Goal: Task Accomplishment & Management: Use online tool/utility

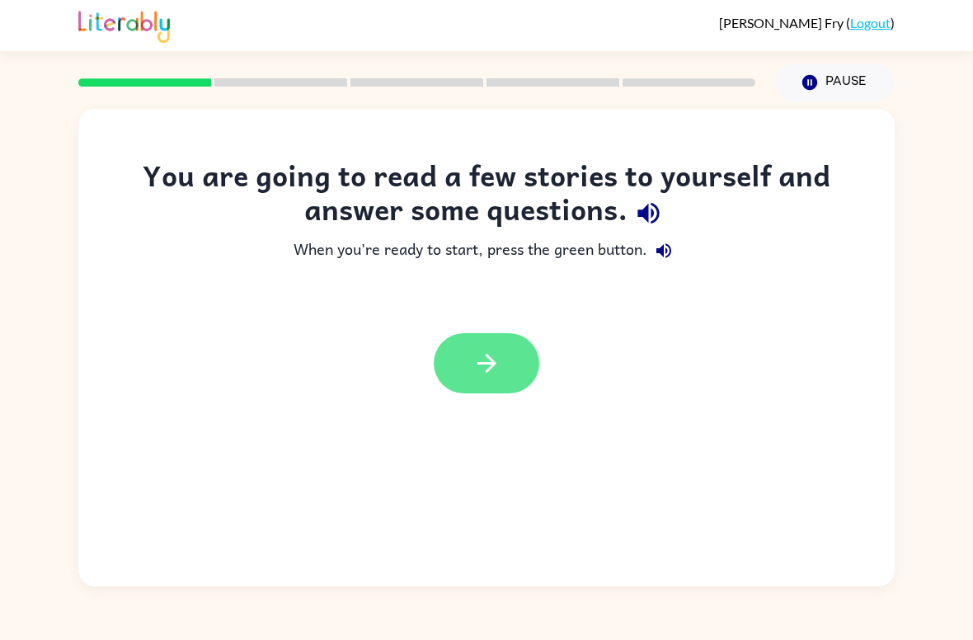
click at [510, 368] on button "button" at bounding box center [487, 363] width 106 height 60
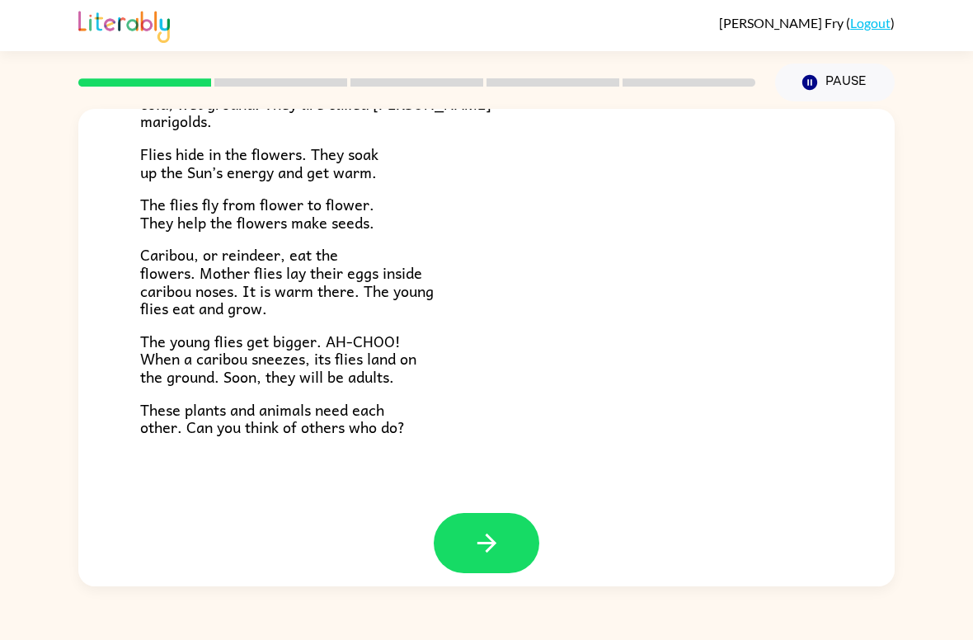
scroll to position [321, 0]
click at [517, 527] on button "button" at bounding box center [487, 544] width 106 height 60
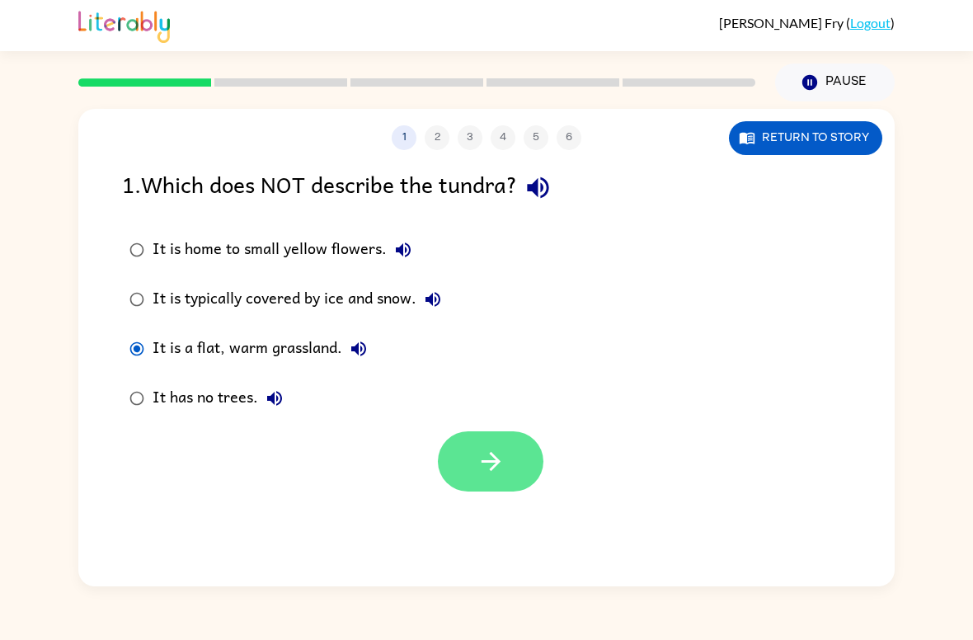
click at [500, 452] on icon "button" at bounding box center [490, 461] width 29 height 29
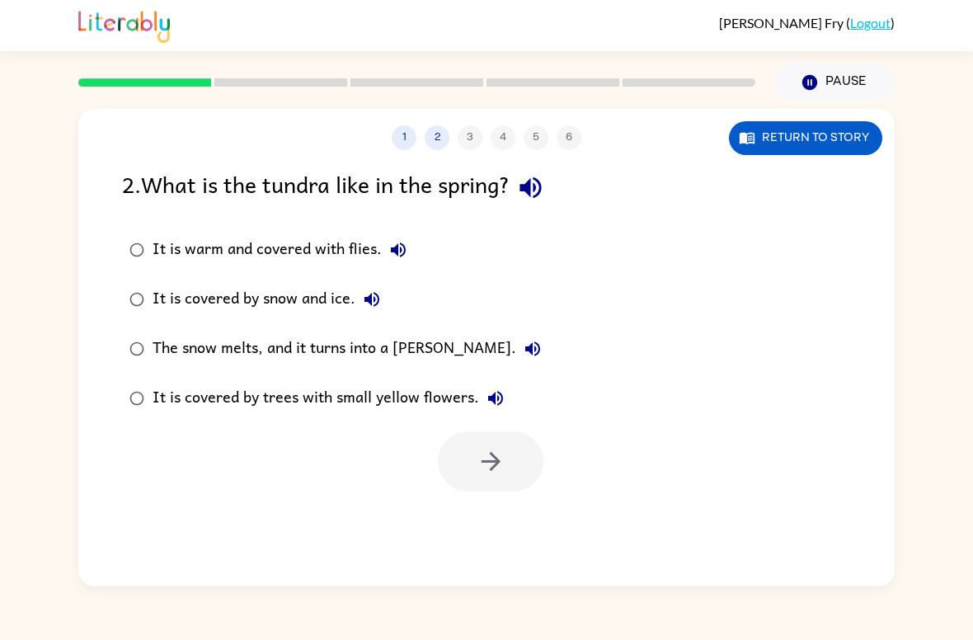
click at [828, 115] on div "1 2 3 4 5 6 Return to story" at bounding box center [486, 129] width 816 height 41
click at [833, 153] on button "Return to story" at bounding box center [805, 138] width 153 height 34
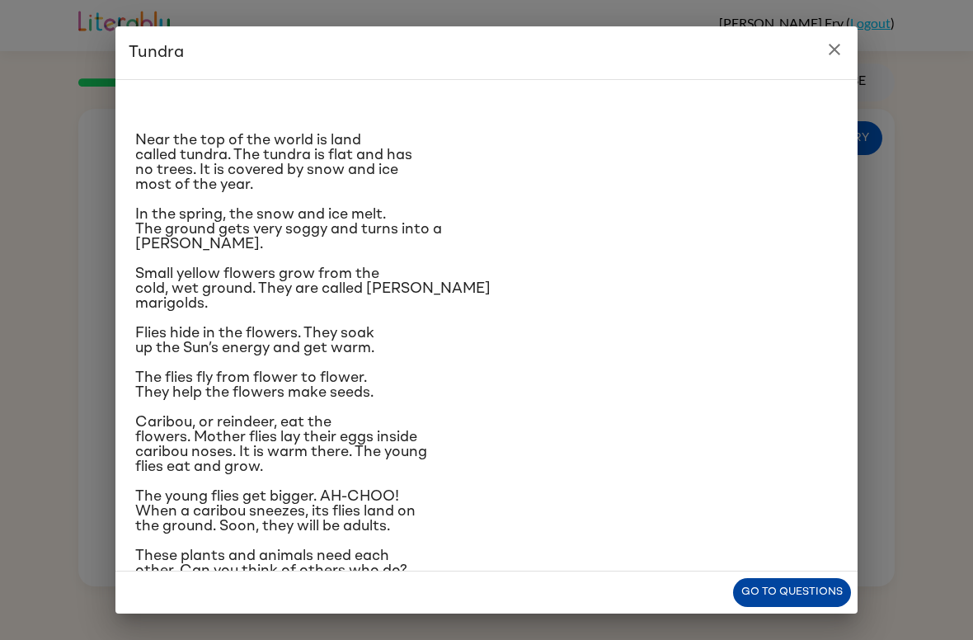
click at [788, 603] on button "Go to questions" at bounding box center [792, 592] width 118 height 29
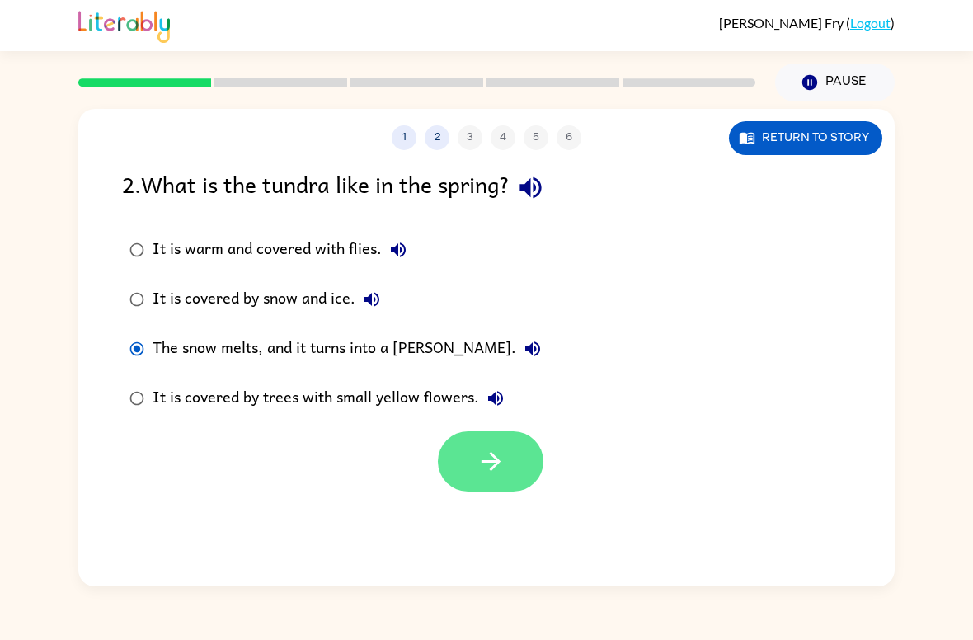
click at [515, 454] on button "button" at bounding box center [491, 461] width 106 height 60
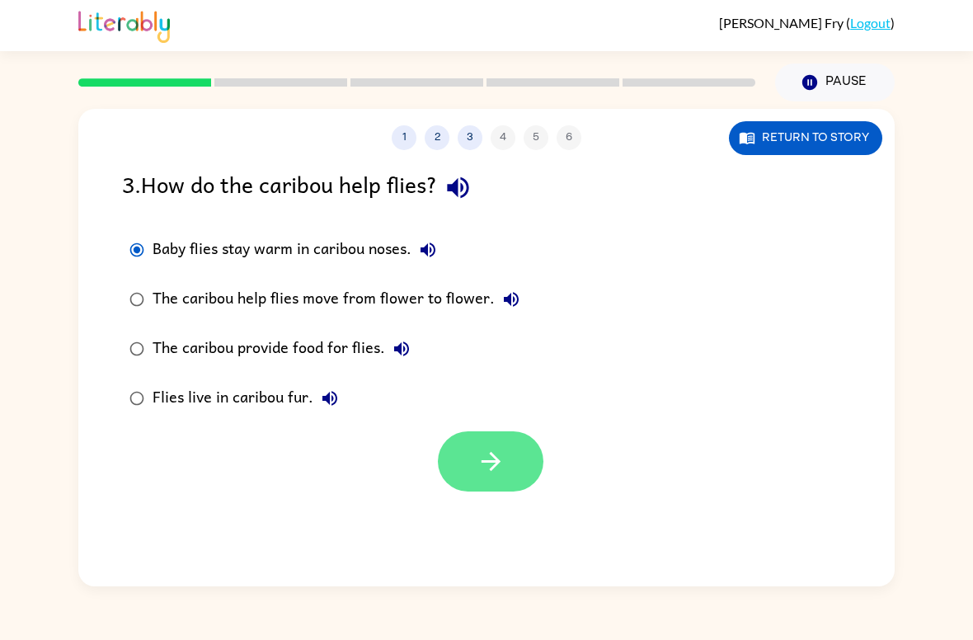
click at [494, 463] on icon "button" at bounding box center [490, 461] width 29 height 29
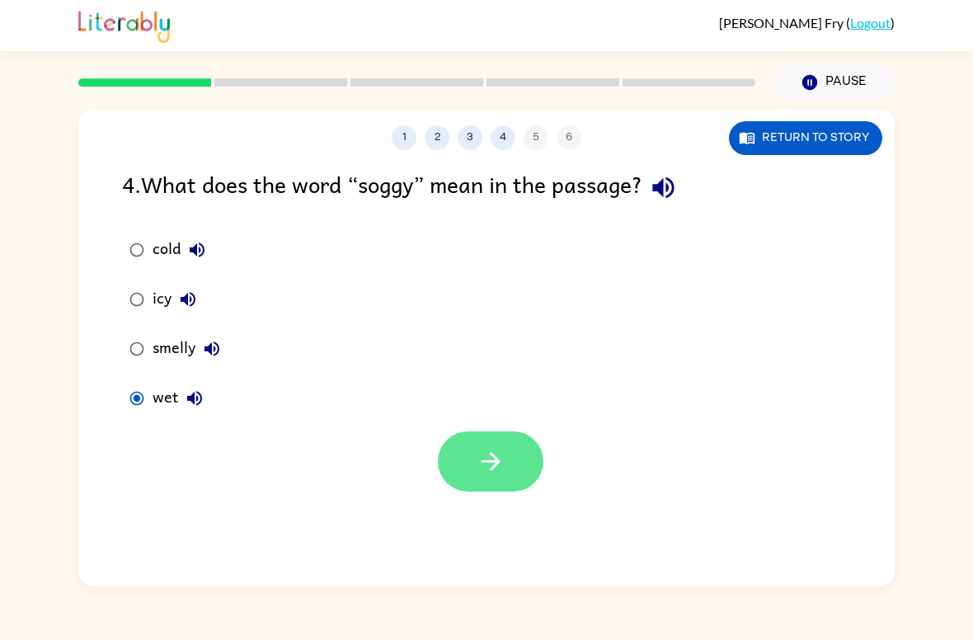
click at [492, 435] on button "button" at bounding box center [491, 461] width 106 height 60
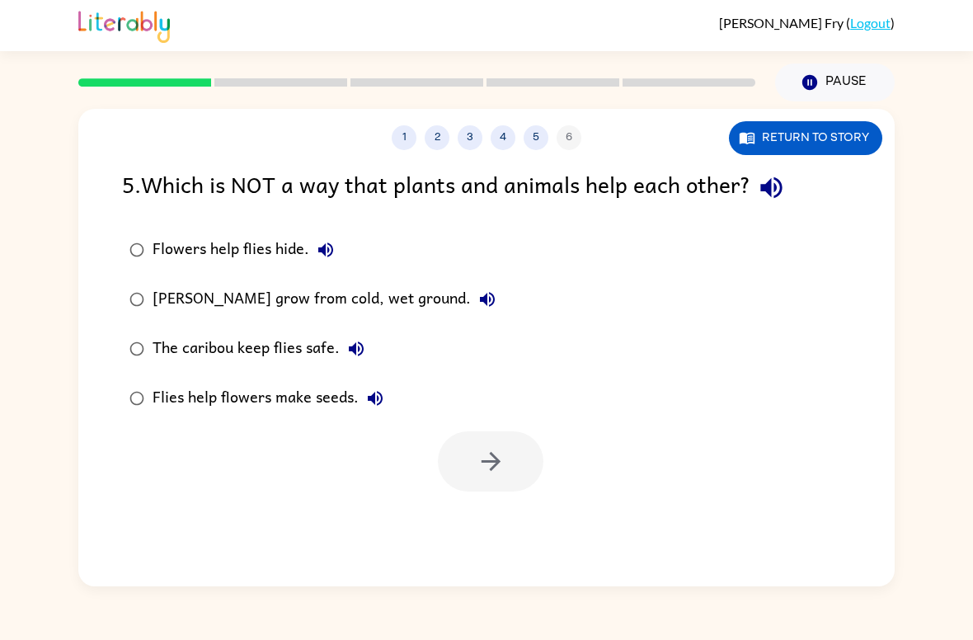
click at [298, 242] on div "Flowers help flies hide." at bounding box center [247, 249] width 190 height 33
click at [504, 462] on icon "button" at bounding box center [490, 461] width 29 height 29
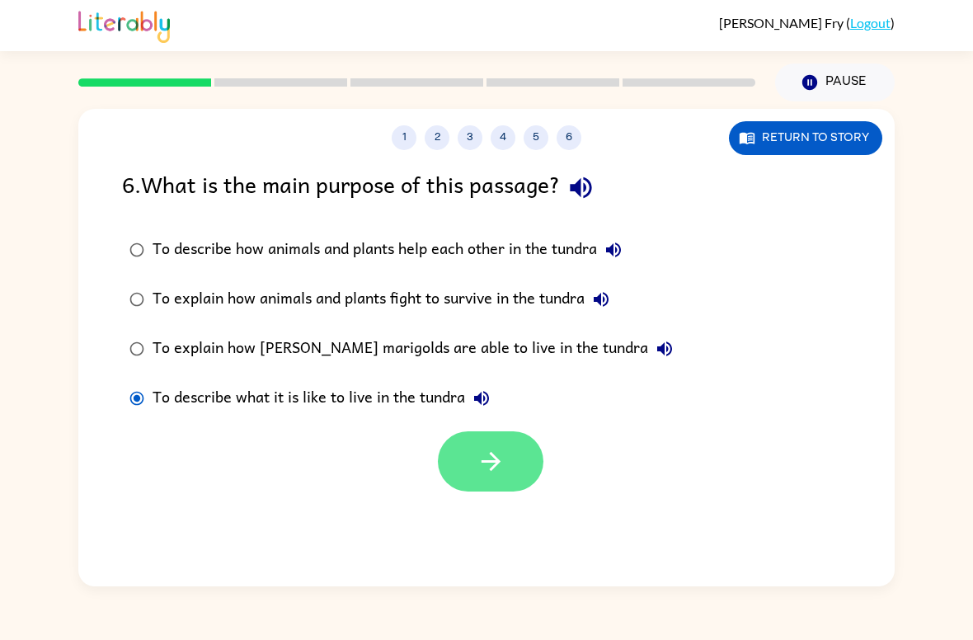
click at [486, 462] on icon "button" at bounding box center [490, 461] width 19 height 19
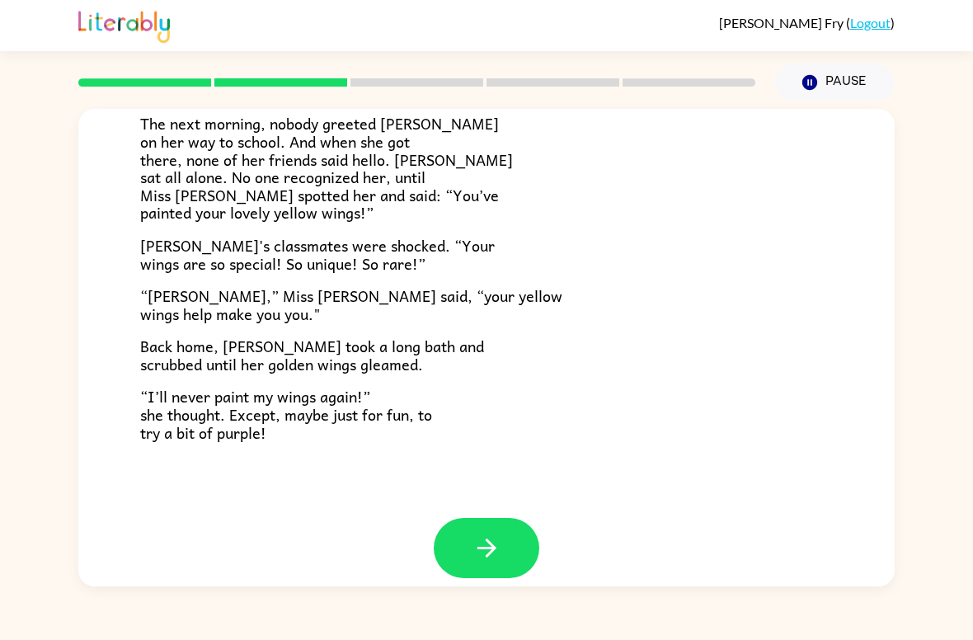
scroll to position [438, 0]
click at [483, 538] on icon "button" at bounding box center [486, 547] width 29 height 29
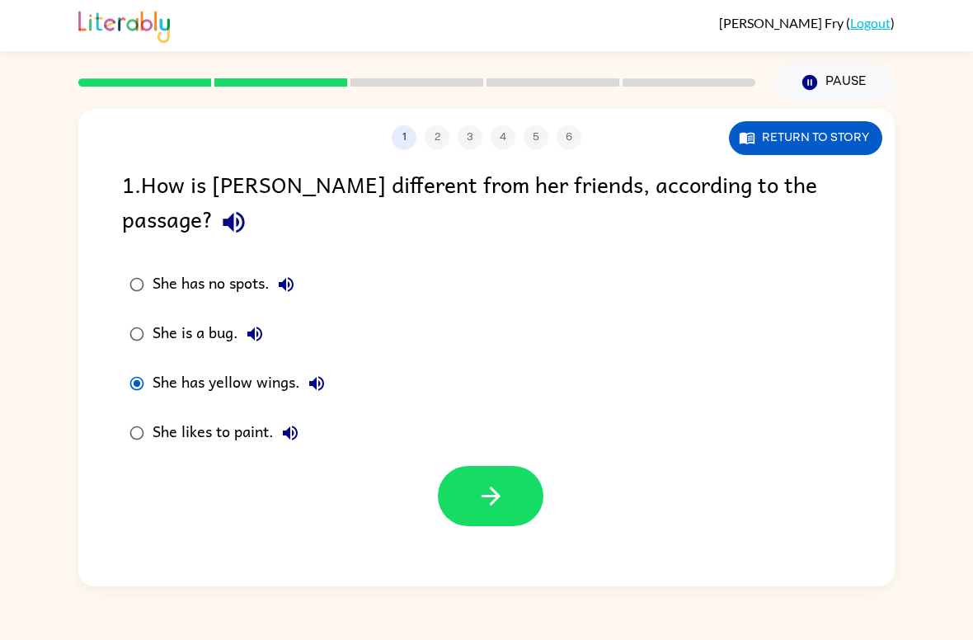
click at [119, 359] on label "She has yellow wings." at bounding box center [227, 383] width 228 height 49
click at [502, 457] on div at bounding box center [486, 491] width 816 height 68
click at [502, 481] on icon "button" at bounding box center [490, 495] width 29 height 29
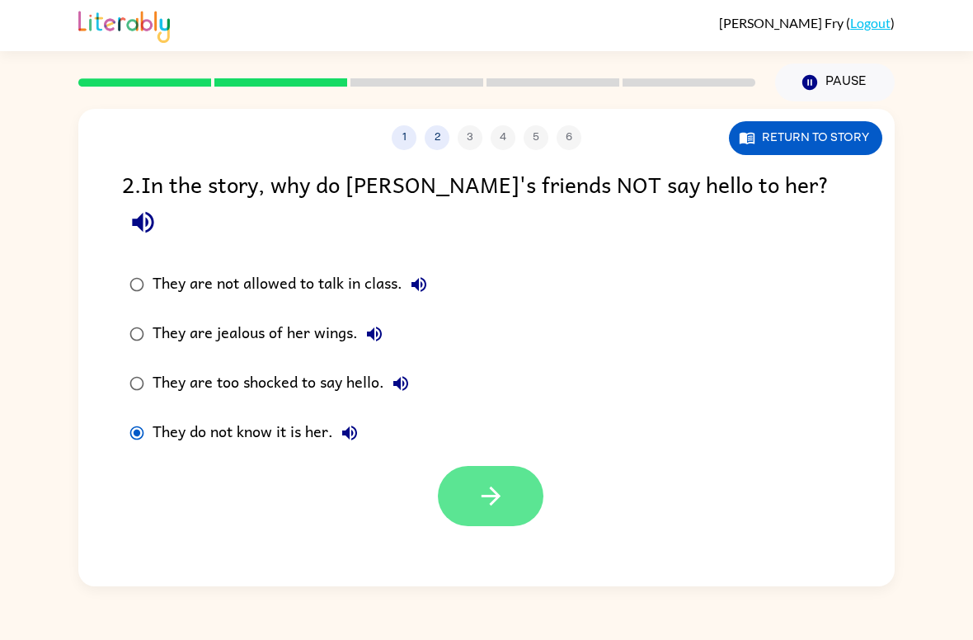
click at [496, 466] on button "button" at bounding box center [491, 496] width 106 height 60
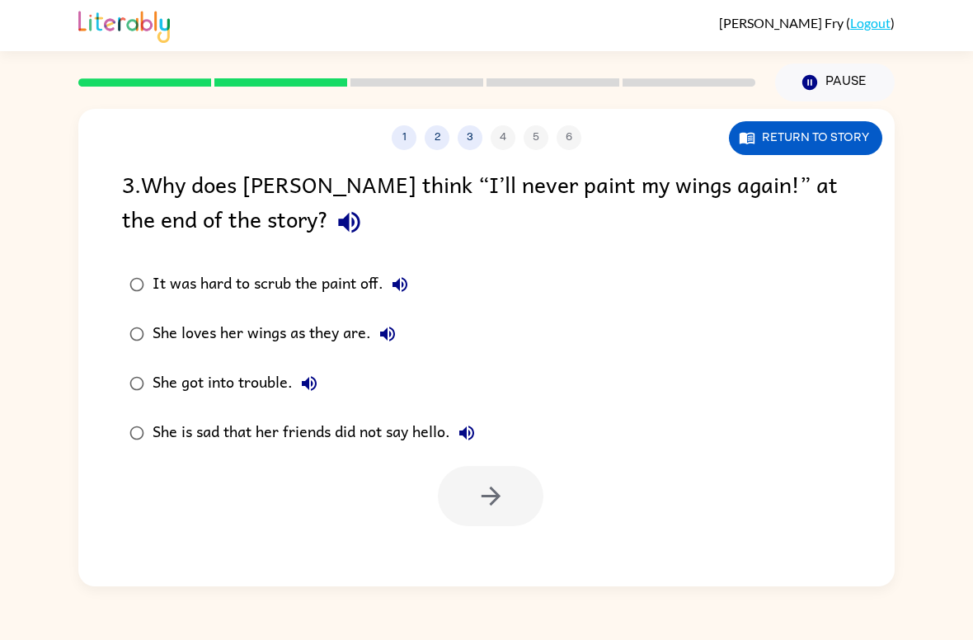
click at [189, 350] on div "She loves her wings as they are." at bounding box center [277, 333] width 251 height 33
click at [522, 523] on button "button" at bounding box center [491, 496] width 106 height 60
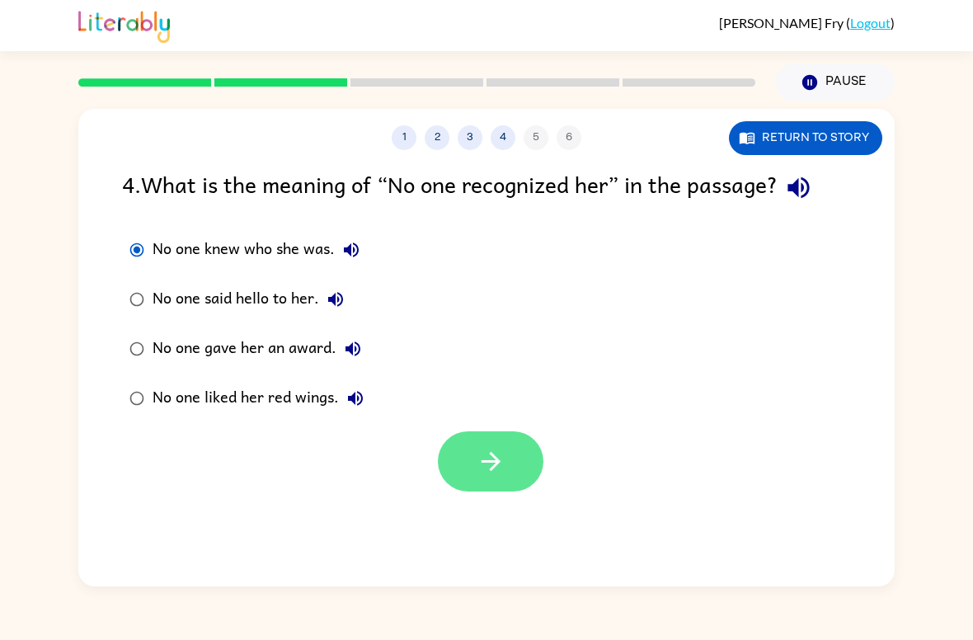
click at [498, 444] on button "button" at bounding box center [491, 461] width 106 height 60
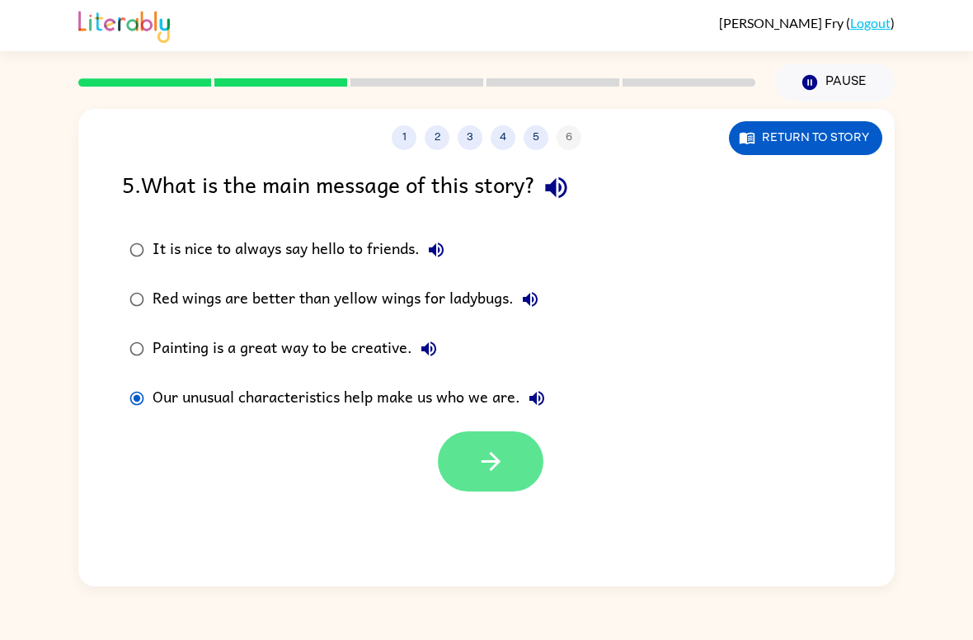
click at [494, 434] on button "button" at bounding box center [491, 461] width 106 height 60
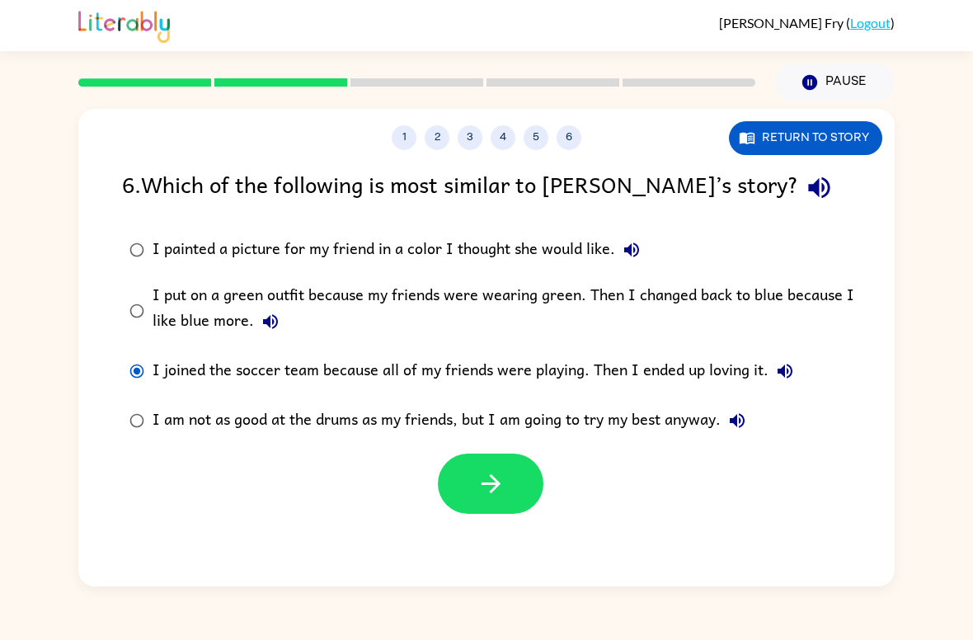
click at [170, 283] on div "I put on a green outfit because my friends were wearing green. Then I changed b…" at bounding box center [512, 310] width 720 height 55
click at [155, 296] on div "I put on a green outfit because my friends were wearing green. Then I changed b…" at bounding box center [512, 310] width 720 height 55
click at [499, 480] on icon "button" at bounding box center [490, 483] width 29 height 29
